Goal: Check status: Check status

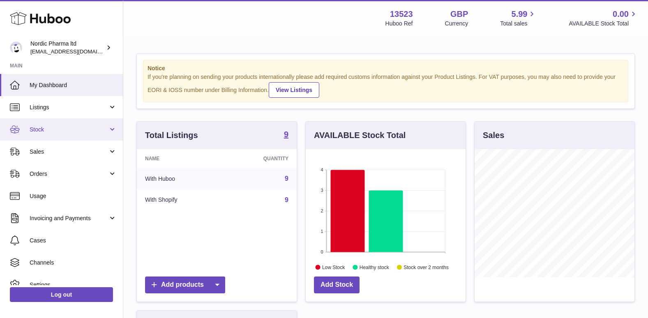
click at [44, 132] on span "Stock" at bounding box center [69, 130] width 79 height 8
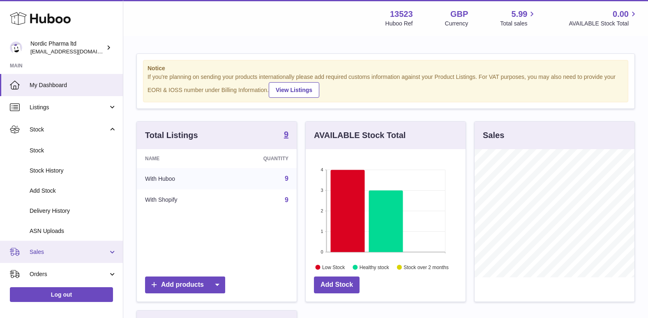
click at [33, 256] on span "Sales" at bounding box center [69, 252] width 79 height 8
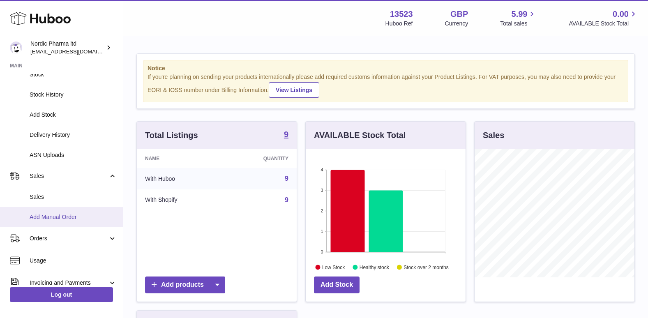
scroll to position [82, 0]
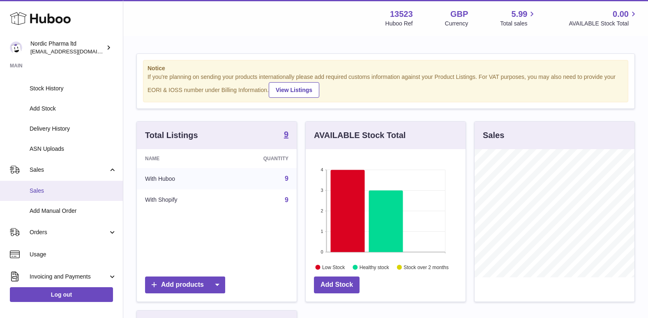
click at [47, 193] on span "Sales" at bounding box center [73, 191] width 87 height 8
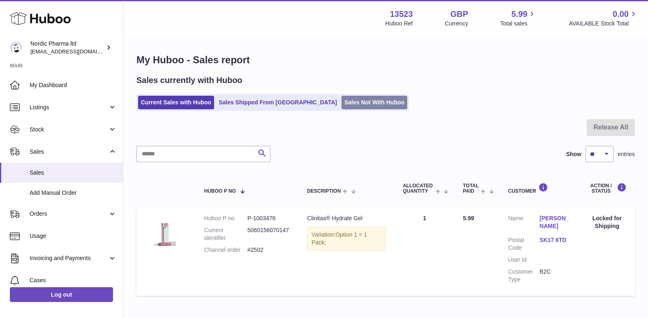
click at [342, 101] on link "Sales Not With Huboo" at bounding box center [375, 103] width 66 height 14
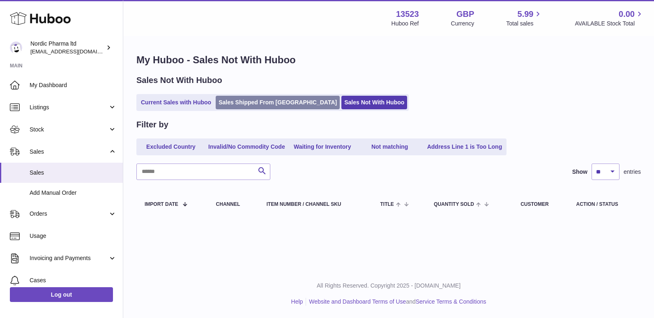
click at [256, 103] on link "Sales Shipped From [GEOGRAPHIC_DATA]" at bounding box center [278, 103] width 124 height 14
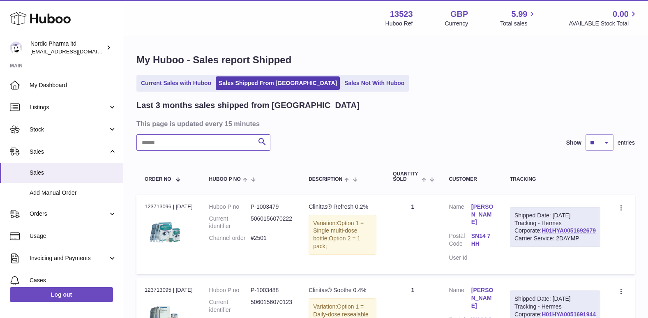
click at [215, 145] on input "text" at bounding box center [203, 142] width 134 height 16
type input "****"
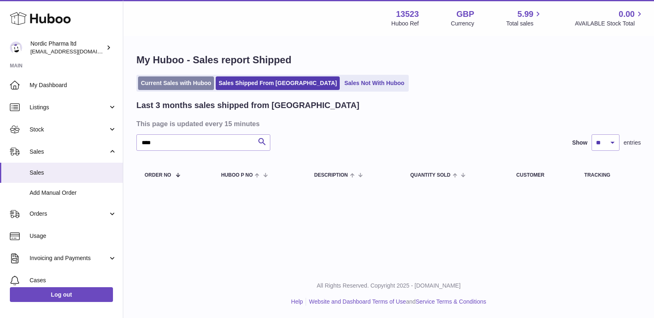
click at [170, 80] on link "Current Sales with Huboo" at bounding box center [176, 83] width 76 height 14
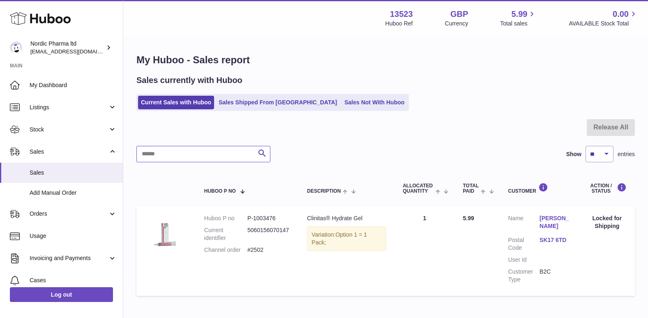
click at [174, 153] on input "text" at bounding box center [203, 154] width 134 height 16
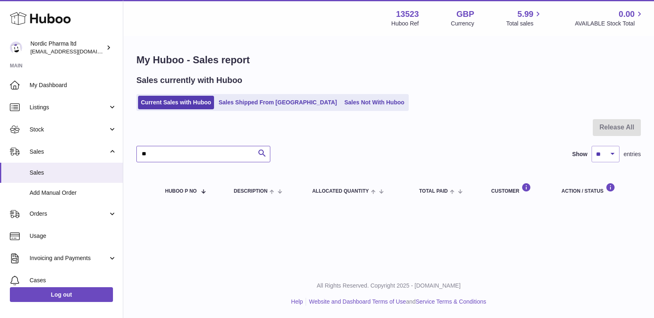
type input "*"
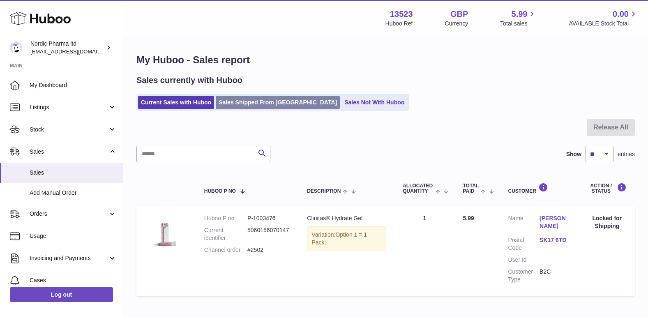
click at [271, 100] on link "Sales Shipped From [GEOGRAPHIC_DATA]" at bounding box center [278, 103] width 124 height 14
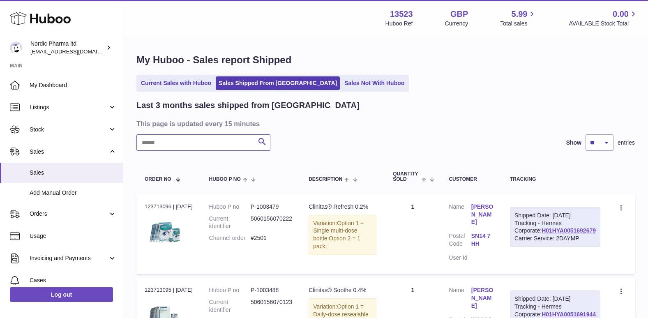
click at [229, 142] on input "text" at bounding box center [203, 142] width 134 height 16
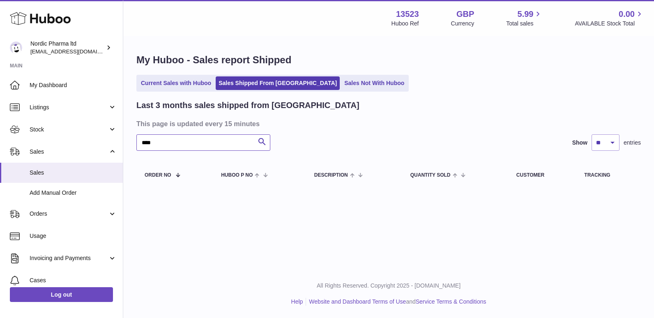
type input "****"
click at [615, 140] on select "** ** **" at bounding box center [606, 142] width 28 height 16
select select "**"
click at [592, 134] on select "** ** **" at bounding box center [606, 142] width 28 height 16
click at [235, 145] on input "****" at bounding box center [203, 142] width 134 height 16
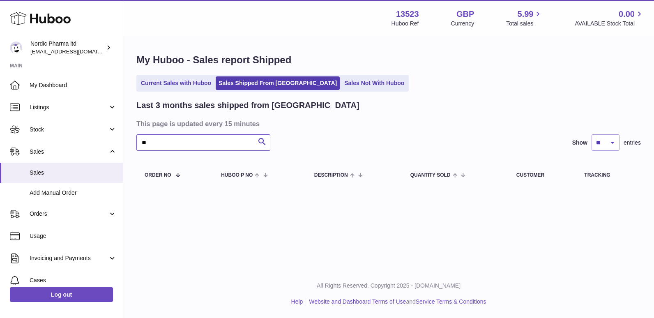
type input "*"
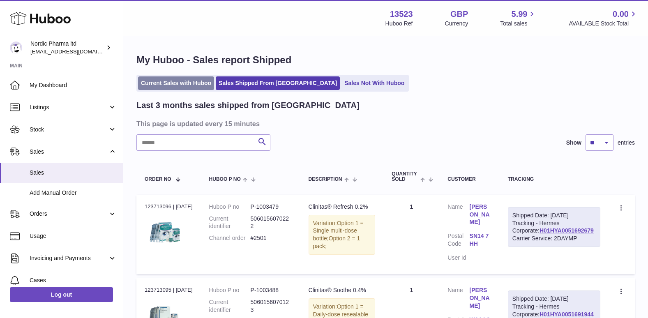
click at [164, 87] on link "Current Sales with Huboo" at bounding box center [176, 83] width 76 height 14
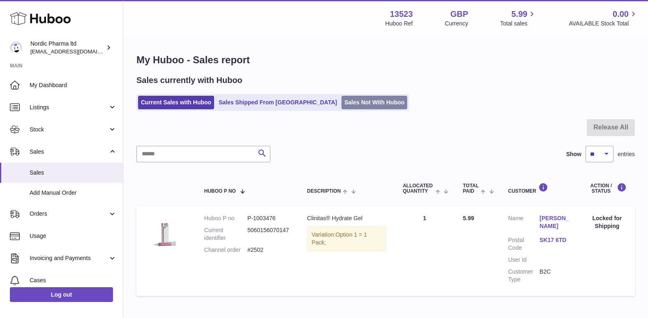
click at [342, 100] on link "Sales Not With Huboo" at bounding box center [375, 103] width 66 height 14
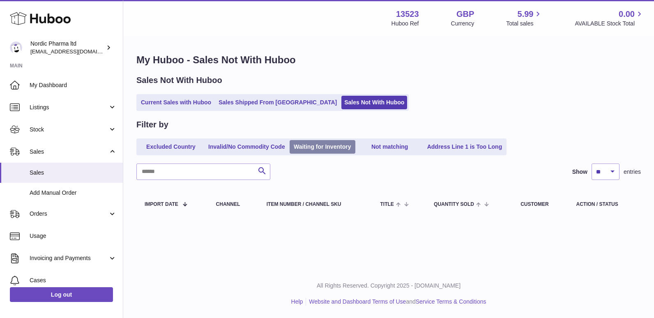
click at [333, 146] on link "Waiting for Inventory" at bounding box center [323, 147] width 66 height 14
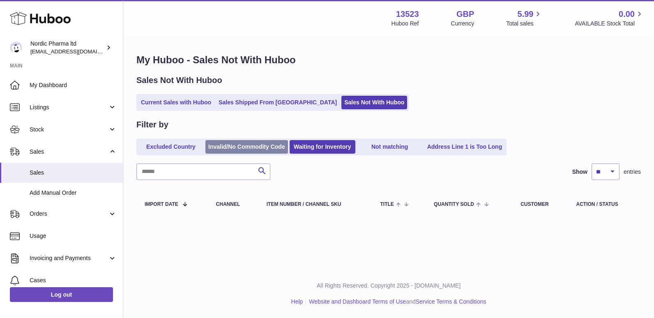
click at [246, 148] on link "Invalid/No Commodity Code" at bounding box center [247, 147] width 83 height 14
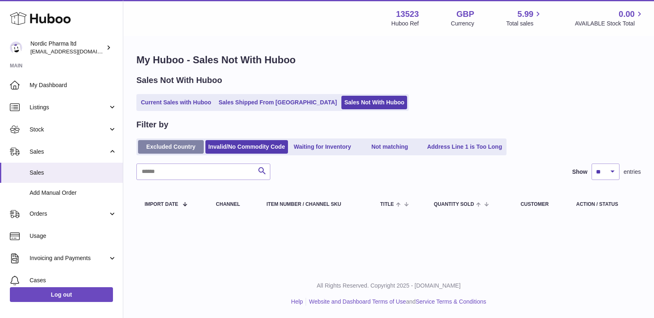
click at [185, 143] on link "Excluded Country" at bounding box center [171, 147] width 66 height 14
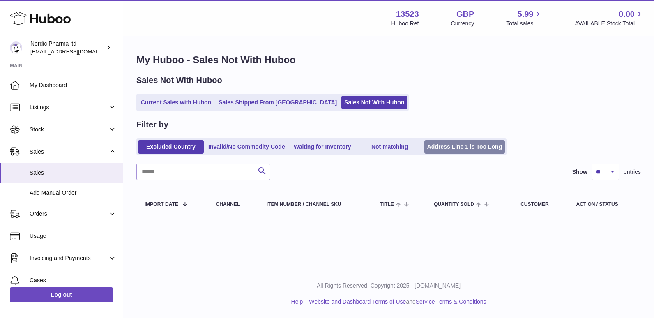
click at [439, 145] on link "Address Line 1 is Too Long" at bounding box center [465, 147] width 81 height 14
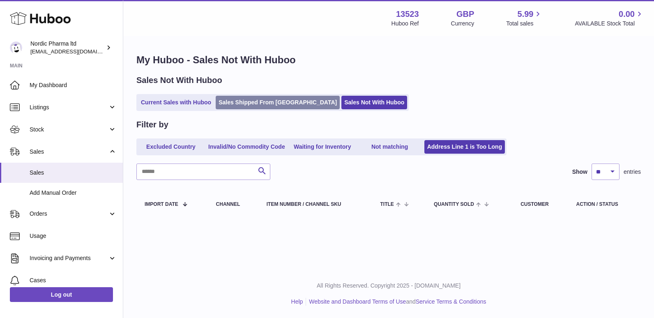
click at [257, 102] on link "Sales Shipped From [GEOGRAPHIC_DATA]" at bounding box center [278, 103] width 124 height 14
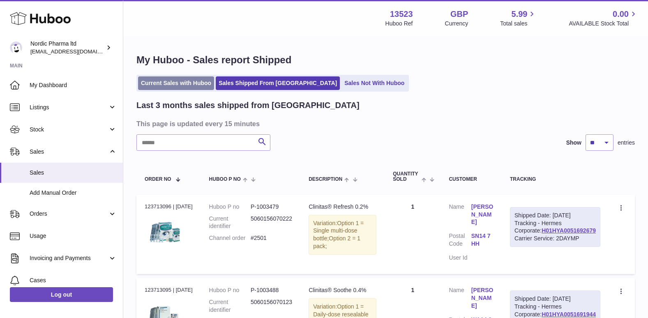
click at [173, 84] on link "Current Sales with Huboo" at bounding box center [176, 83] width 76 height 14
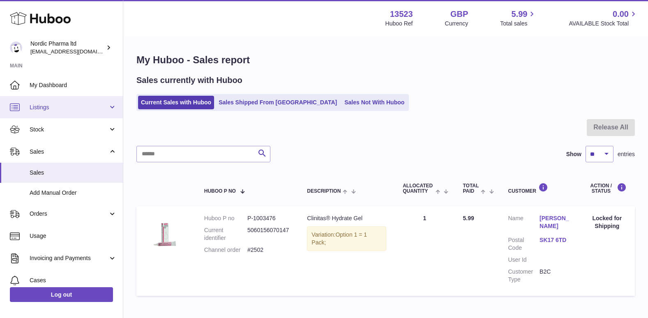
click at [63, 102] on link "Listings" at bounding box center [61, 107] width 123 height 22
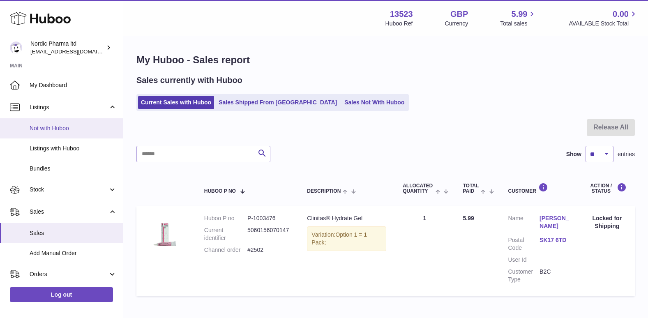
click at [58, 126] on span "Not with Huboo" at bounding box center [73, 129] width 87 height 8
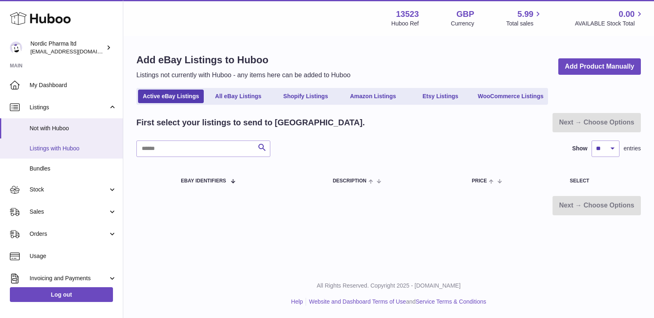
click at [56, 152] on span "Listings with Huboo" at bounding box center [73, 149] width 87 height 8
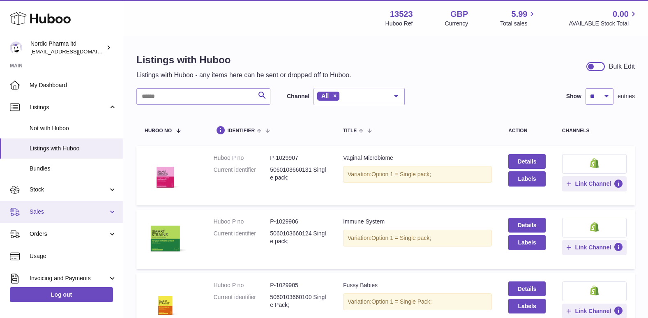
click at [49, 203] on link "Sales" at bounding box center [61, 212] width 123 height 22
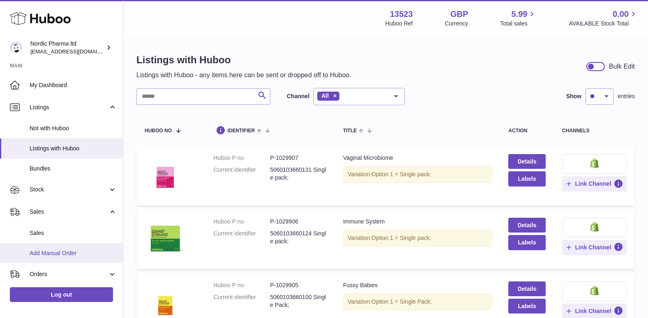
click at [44, 250] on span "Add Manual Order" at bounding box center [73, 254] width 87 height 8
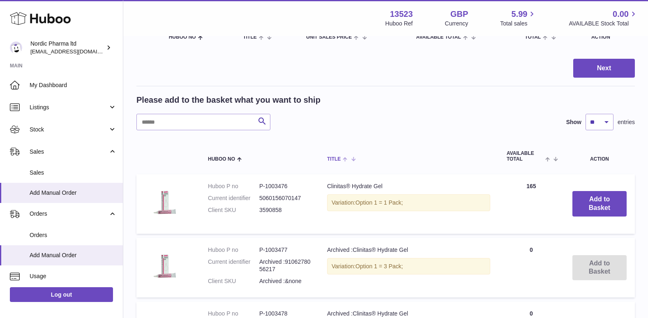
scroll to position [123, 0]
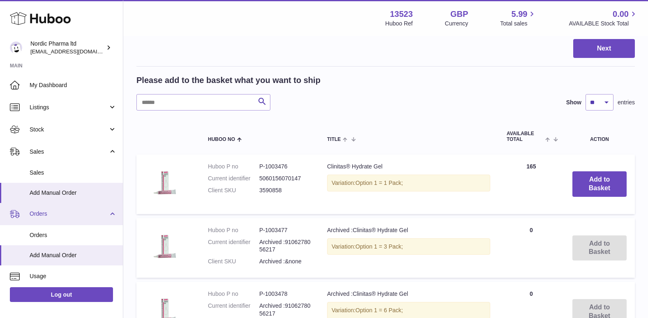
click at [35, 212] on span "Orders" at bounding box center [69, 214] width 79 height 8
click at [39, 210] on span "Orders" at bounding box center [69, 214] width 79 height 8
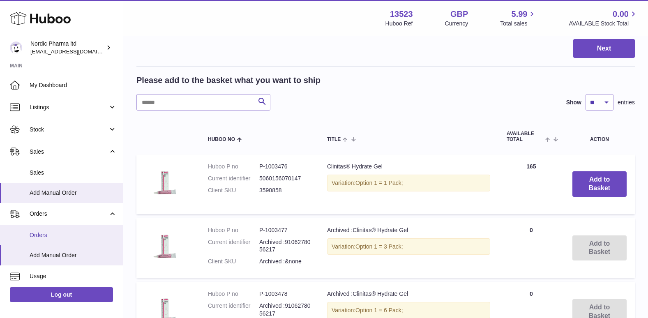
click at [42, 231] on span "Orders" at bounding box center [73, 235] width 87 height 8
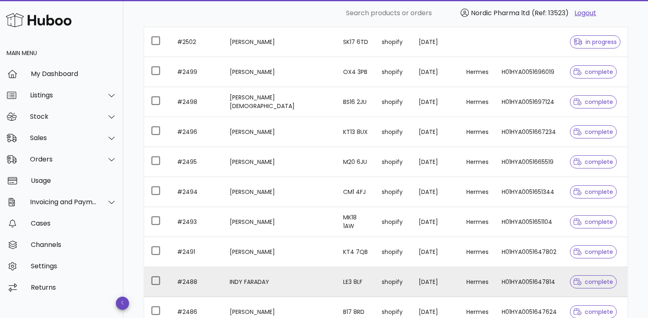
scroll to position [82, 0]
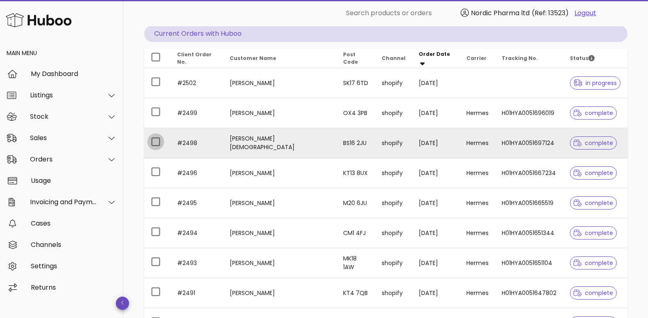
click at [157, 143] on div at bounding box center [156, 142] width 14 height 14
click at [259, 145] on td "[PERSON_NAME][DEMOGRAPHIC_DATA]" at bounding box center [279, 143] width 113 height 30
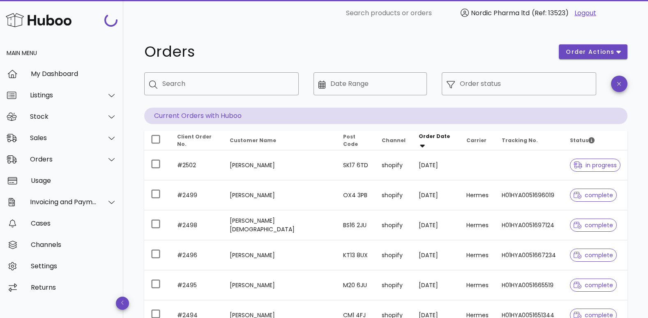
scroll to position [82, 0]
